Goal: Find specific page/section: Find specific page/section

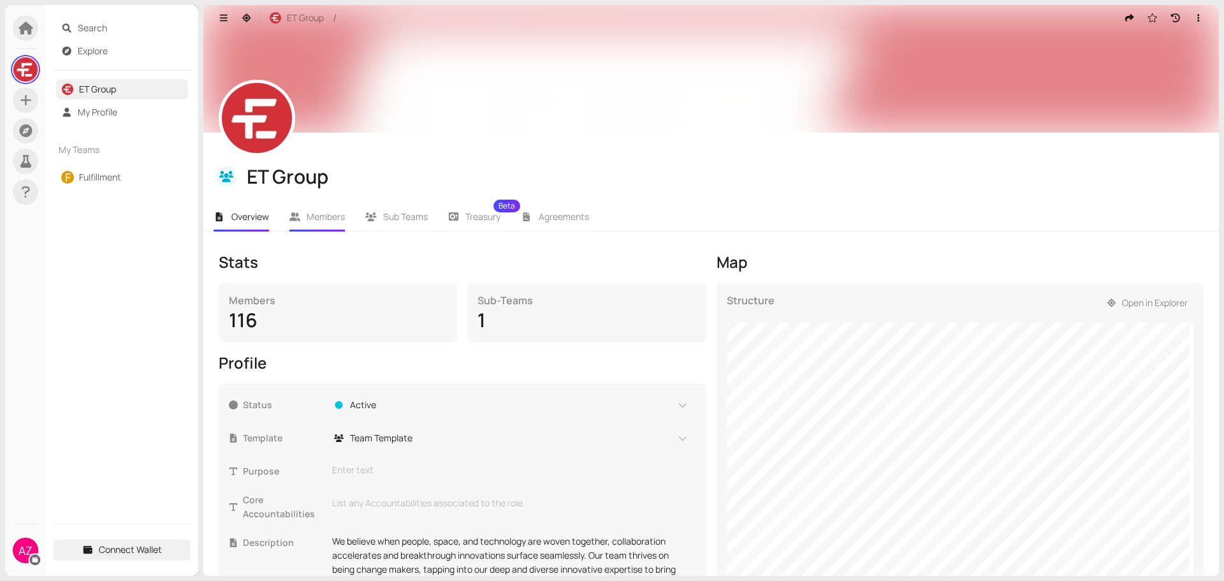
click at [327, 212] on span "Members" at bounding box center [326, 216] width 38 height 12
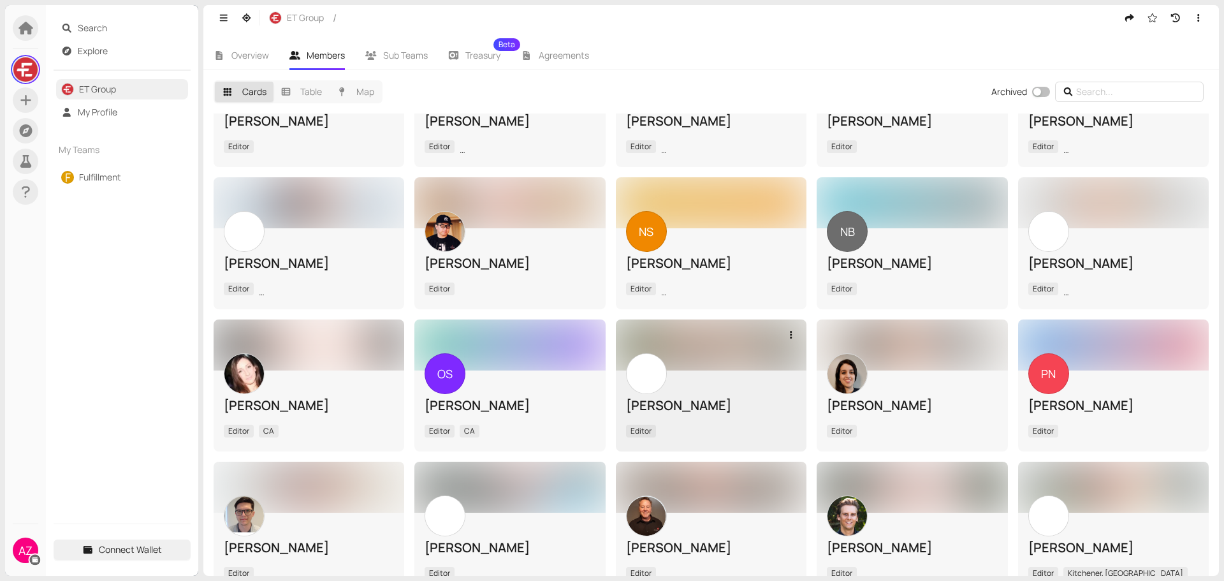
scroll to position [2443, 0]
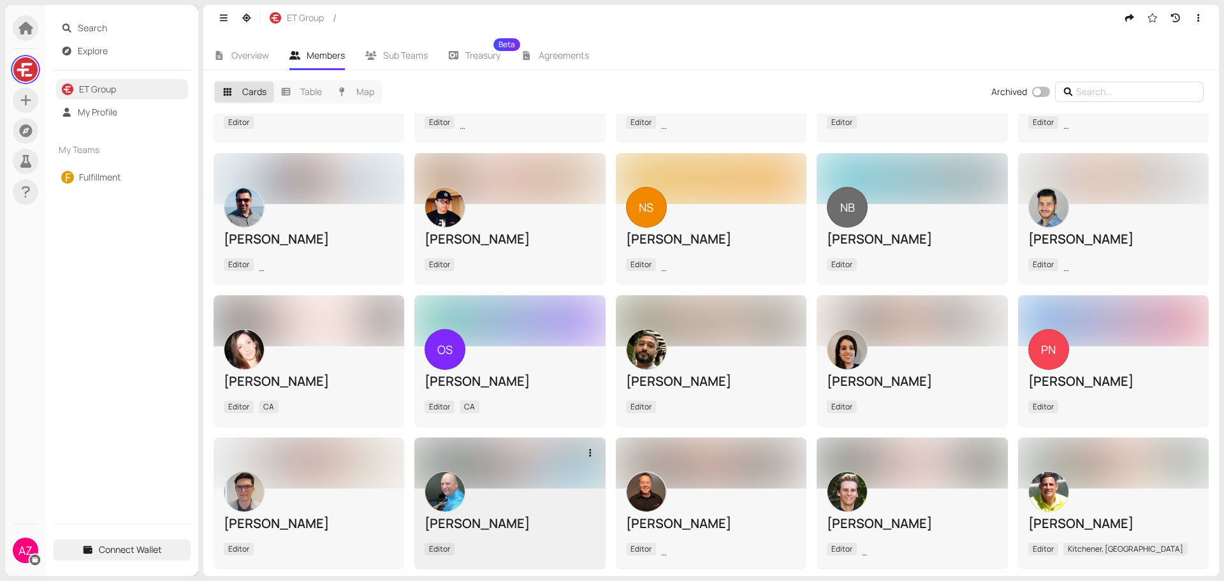
click at [513, 498] on div "[PERSON_NAME] Editor" at bounding box center [510, 528] width 170 height 61
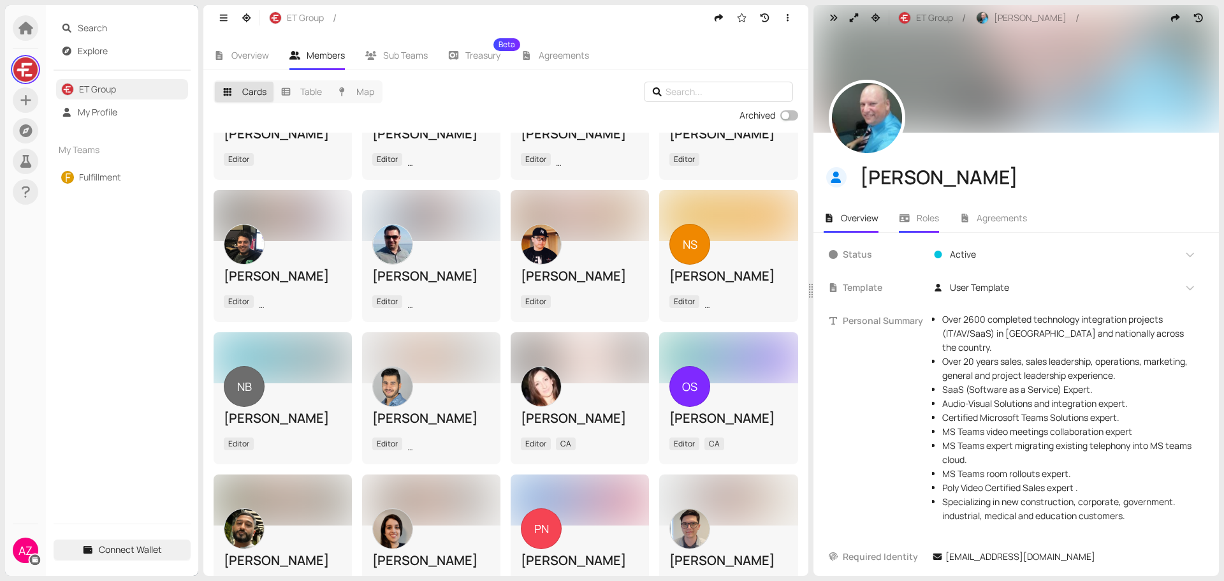
click at [913, 222] on li "Roles" at bounding box center [919, 217] width 61 height 29
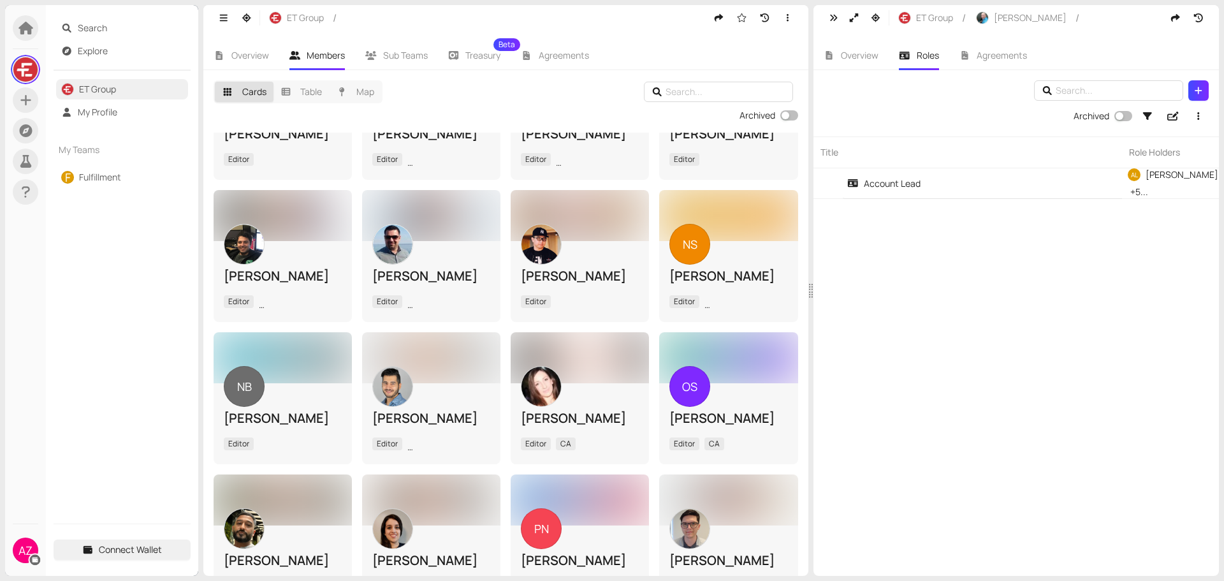
drag, startPoint x: 1194, startPoint y: 188, endPoint x: 1021, endPoint y: 212, distance: 175.0
click at [1021, 212] on div "Title Role Holders Team Status Allocation Template Account Lead AL [PERSON_NAME…" at bounding box center [1015, 355] width 405 height 439
